Goal: Information Seeking & Learning: Understand process/instructions

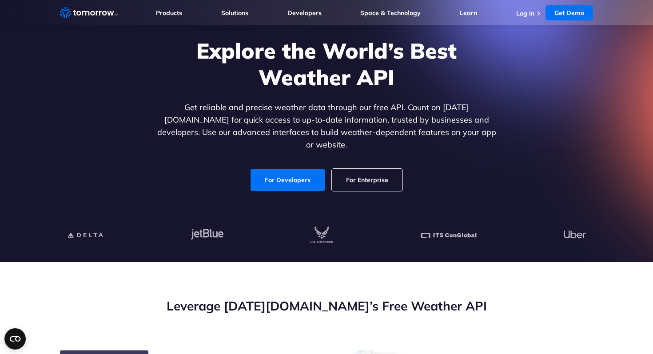
scroll to position [57, 0]
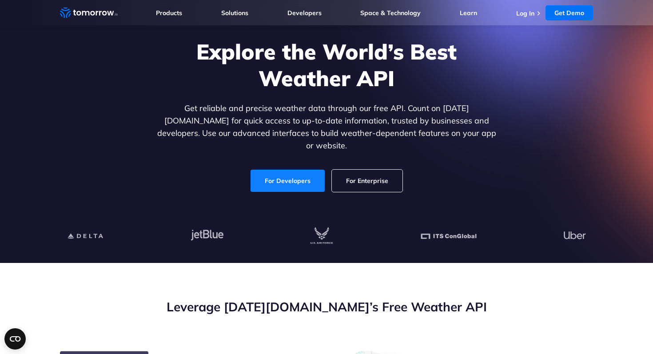
click at [297, 173] on link "For Developers" at bounding box center [288, 181] width 74 height 22
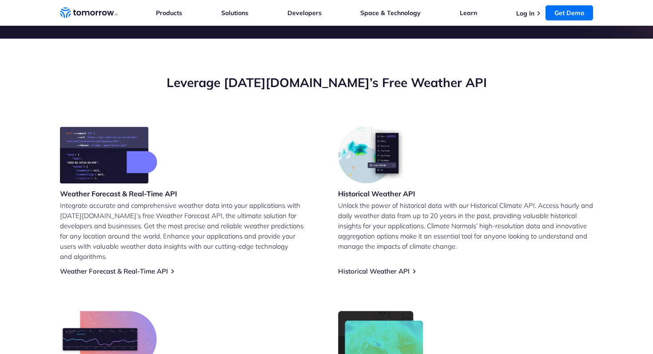
scroll to position [155, 0]
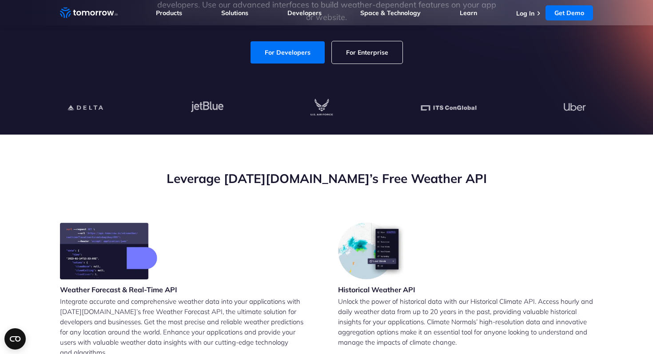
scroll to position [33, 0]
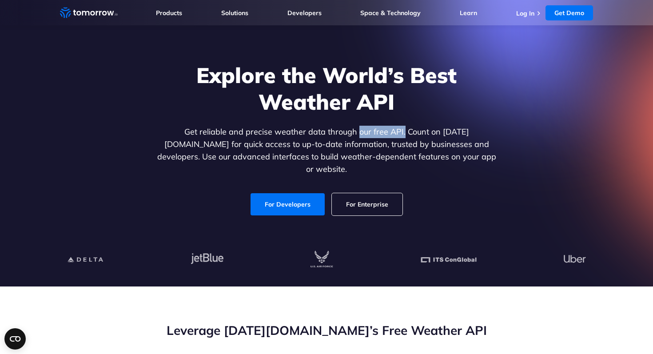
drag, startPoint x: 305, startPoint y: 131, endPoint x: 346, endPoint y: 135, distance: 41.6
click at [346, 135] on p "Get reliable and precise weather data through our free API. Count on Tomorrow.i…" at bounding box center [326, 151] width 343 height 50
click at [279, 203] on link "For Developers" at bounding box center [288, 204] width 74 height 22
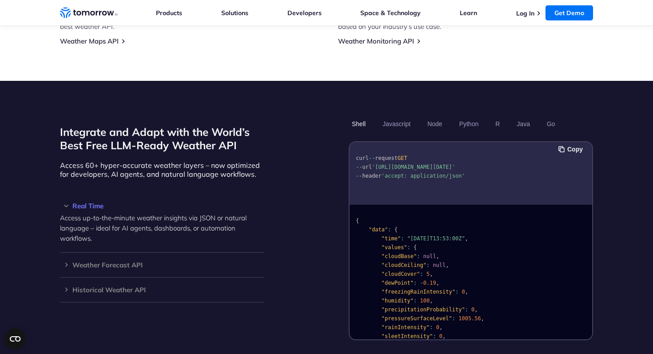
scroll to position [685, 0]
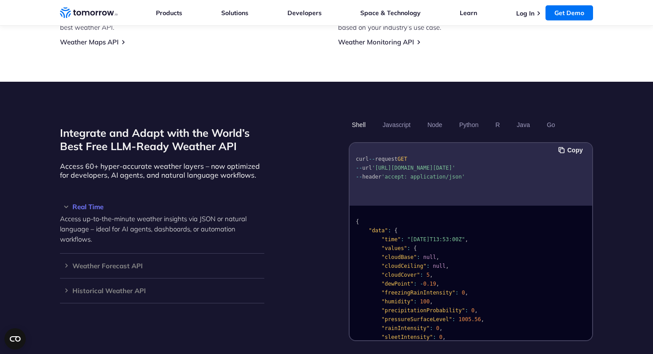
drag, startPoint x: 443, startPoint y: 155, endPoint x: 411, endPoint y: 157, distance: 32.0
click at [411, 165] on span "'https://api.tomorrow.io/v4/weather/realtime?location=toronto&apikey=XXX'" at bounding box center [414, 168] width 84 height 6
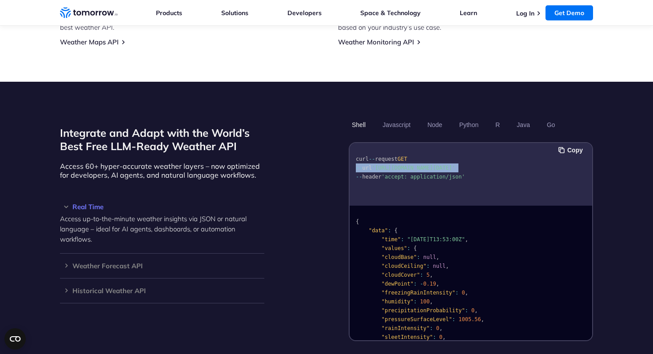
click at [411, 165] on span "'https://api.tomorrow.io/v4/weather/realtime?location=toronto&apikey=XXX'" at bounding box center [414, 168] width 84 height 6
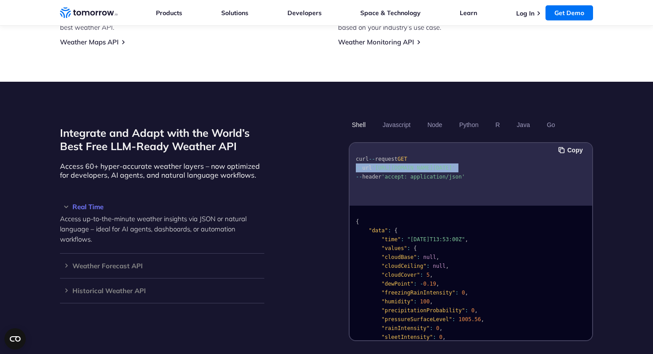
click at [412, 165] on span "'https://api.tomorrow.io/v4/weather/realtime?location=toronto&apikey=XXX'" at bounding box center [414, 168] width 84 height 6
drag, startPoint x: 411, startPoint y: 157, endPoint x: 442, endPoint y: 155, distance: 31.1
click at [442, 165] on span "'https://api.tomorrow.io/v4/weather/realtime?location=toronto&apikey=XXX'" at bounding box center [414, 168] width 84 height 6
drag, startPoint x: 442, startPoint y: 155, endPoint x: 354, endPoint y: 147, distance: 88.8
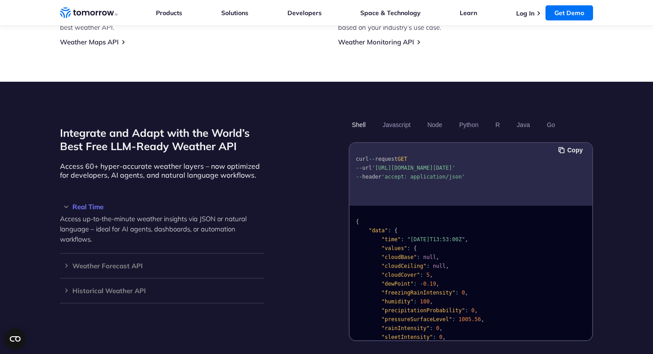
click at [354, 147] on pre "curl -- request GET -- url 'https://api.tomorrow.io/v4/weather/realtime?locatio…" at bounding box center [471, 166] width 243 height 40
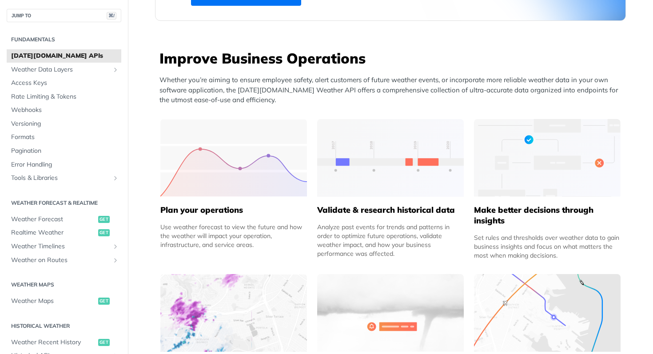
scroll to position [322, 0]
